Goal: Task Accomplishment & Management: Manage account settings

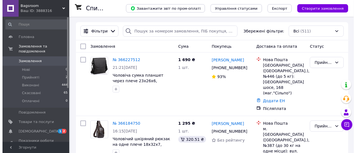
scroll to position [94, 0]
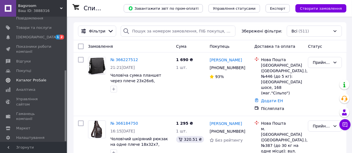
click at [26, 78] on span "Каталог ProSale" at bounding box center [31, 80] width 30 height 5
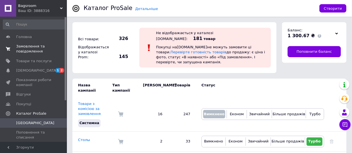
click at [27, 53] on span "Замовлення та повідомлення" at bounding box center [33, 49] width 35 height 10
